Goal: Task Accomplishment & Management: Manage account settings

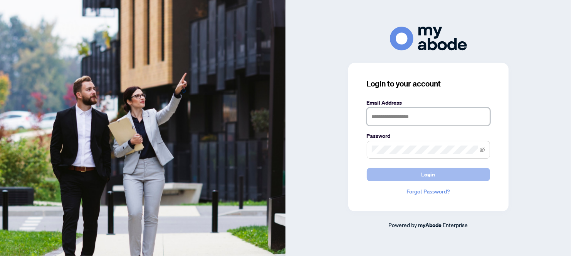
type input "**********"
click at [432, 175] on span "Login" at bounding box center [429, 174] width 14 height 12
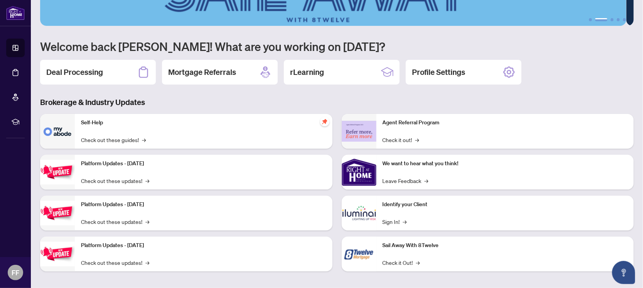
scroll to position [51, 0]
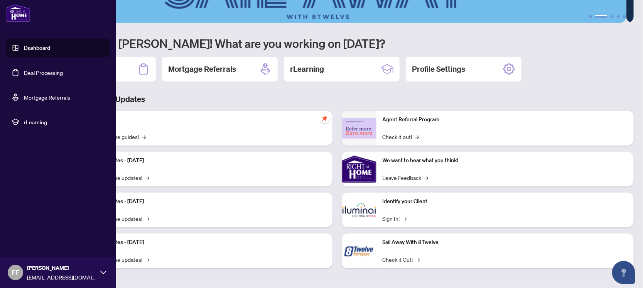
click at [24, 73] on link "Deal Processing" at bounding box center [43, 72] width 39 height 7
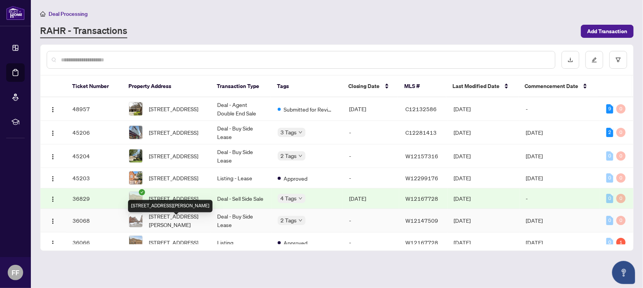
click at [190, 222] on span "[STREET_ADDRESS][PERSON_NAME]" at bounding box center [177, 220] width 56 height 17
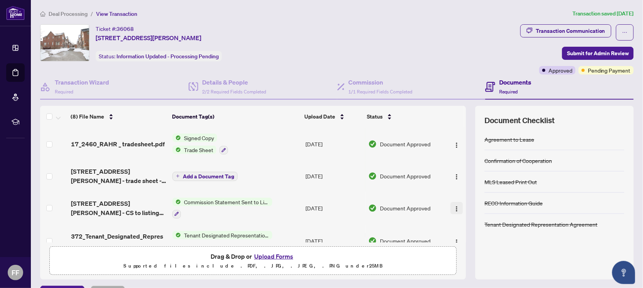
click at [453, 206] on img "button" at bounding box center [456, 208] width 6 height 6
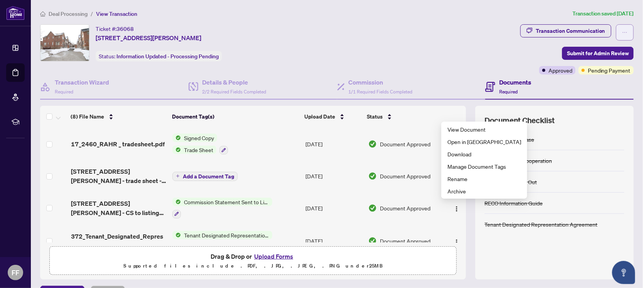
click at [622, 33] on icon "ellipsis" at bounding box center [624, 32] width 5 height 5
